Goal: Transaction & Acquisition: Purchase product/service

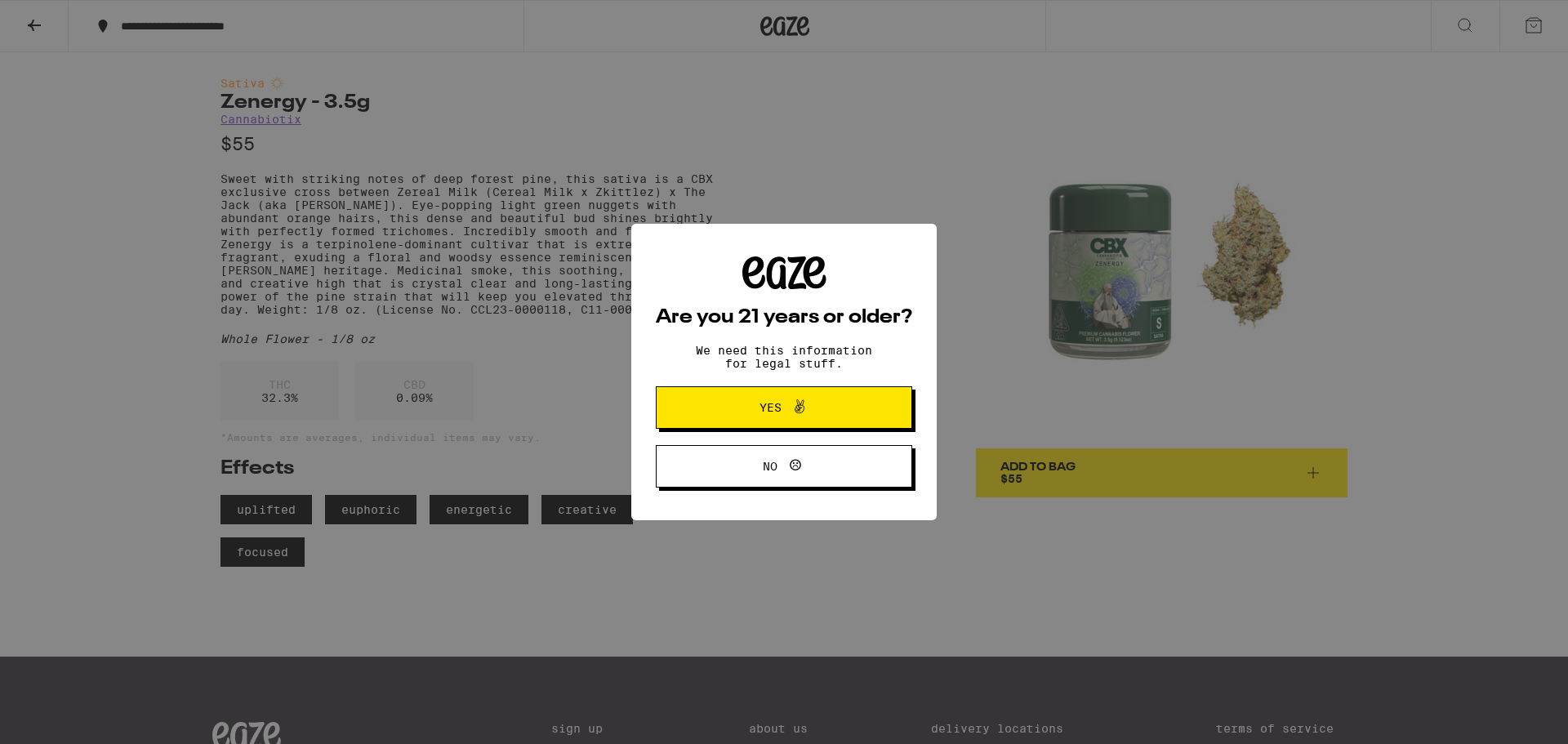
click at [794, 465] on icon at bounding box center [795, 465] width 20 height 20
click at [518, 151] on div "Are you 21 years or older? We need this information for legal stuff. Yes No" at bounding box center [784, 372] width 1568 height 744
click at [730, 473] on span "No" at bounding box center [784, 465] width 124 height 21
